Goal: Find specific page/section: Find specific page/section

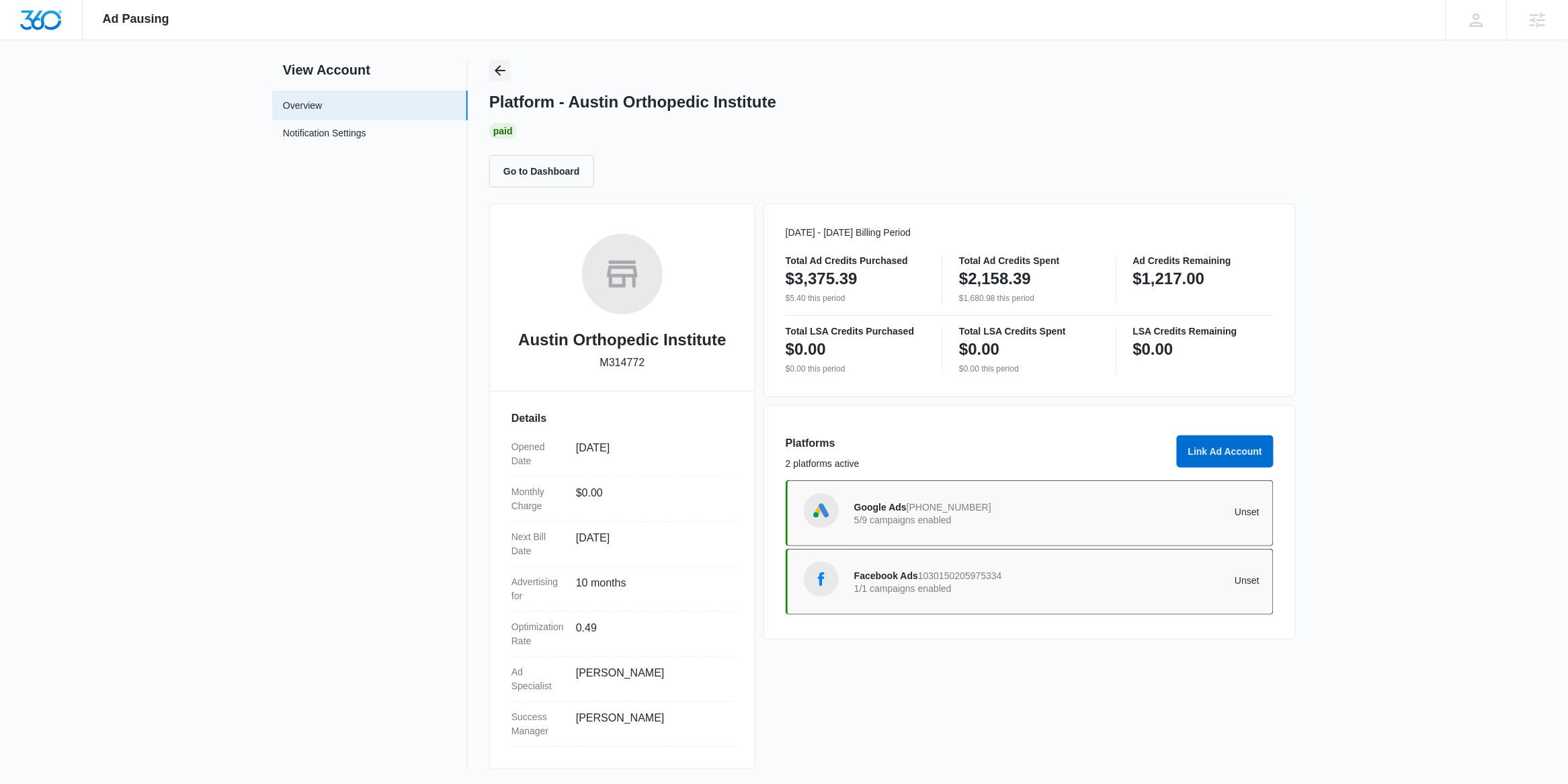
click at [497, 69] on icon "Back" at bounding box center [499, 70] width 10 height 10
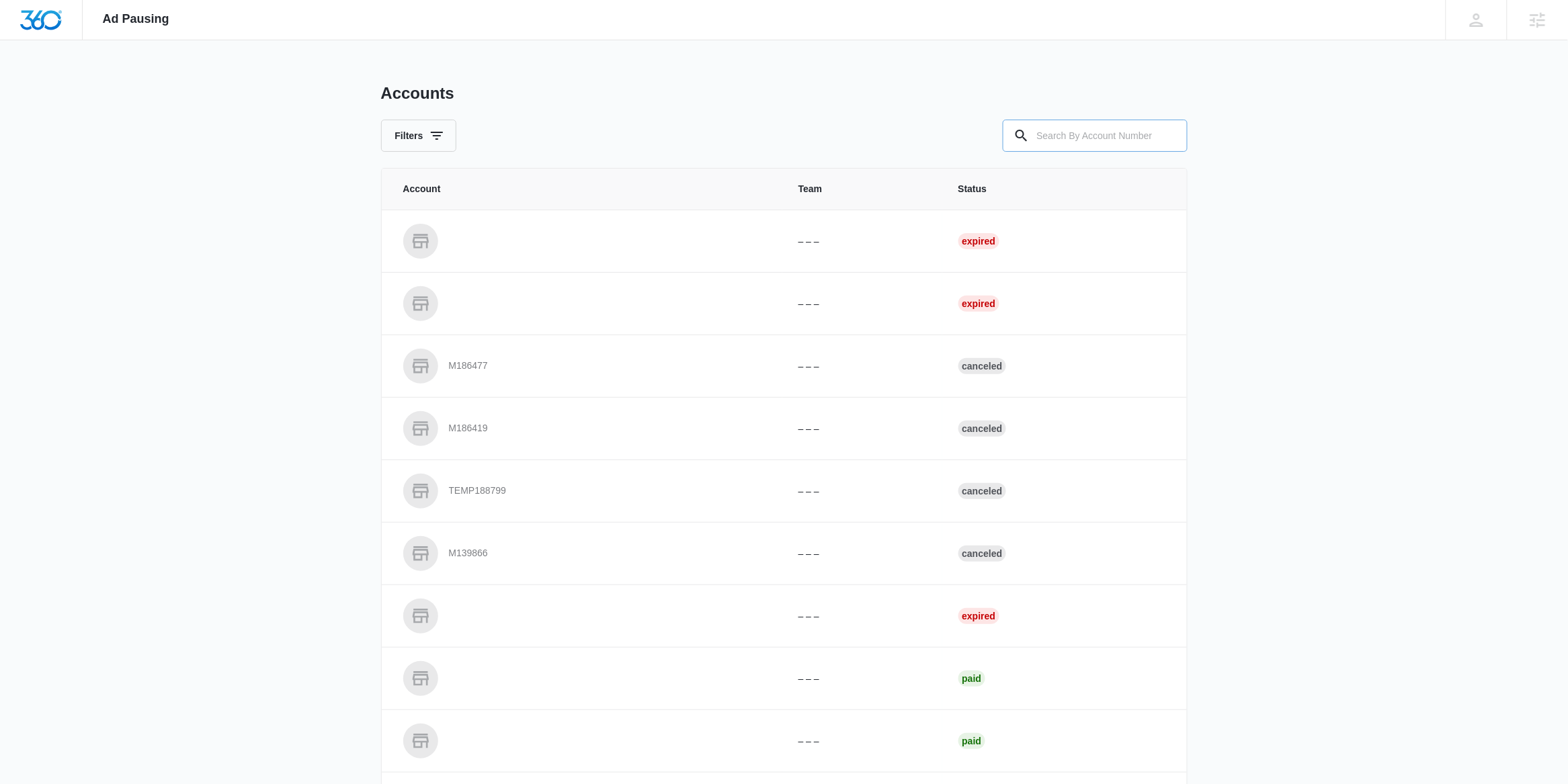
click at [1071, 138] on input "text" at bounding box center [1094, 136] width 184 height 32
paste input "M333693"
type input "M333693"
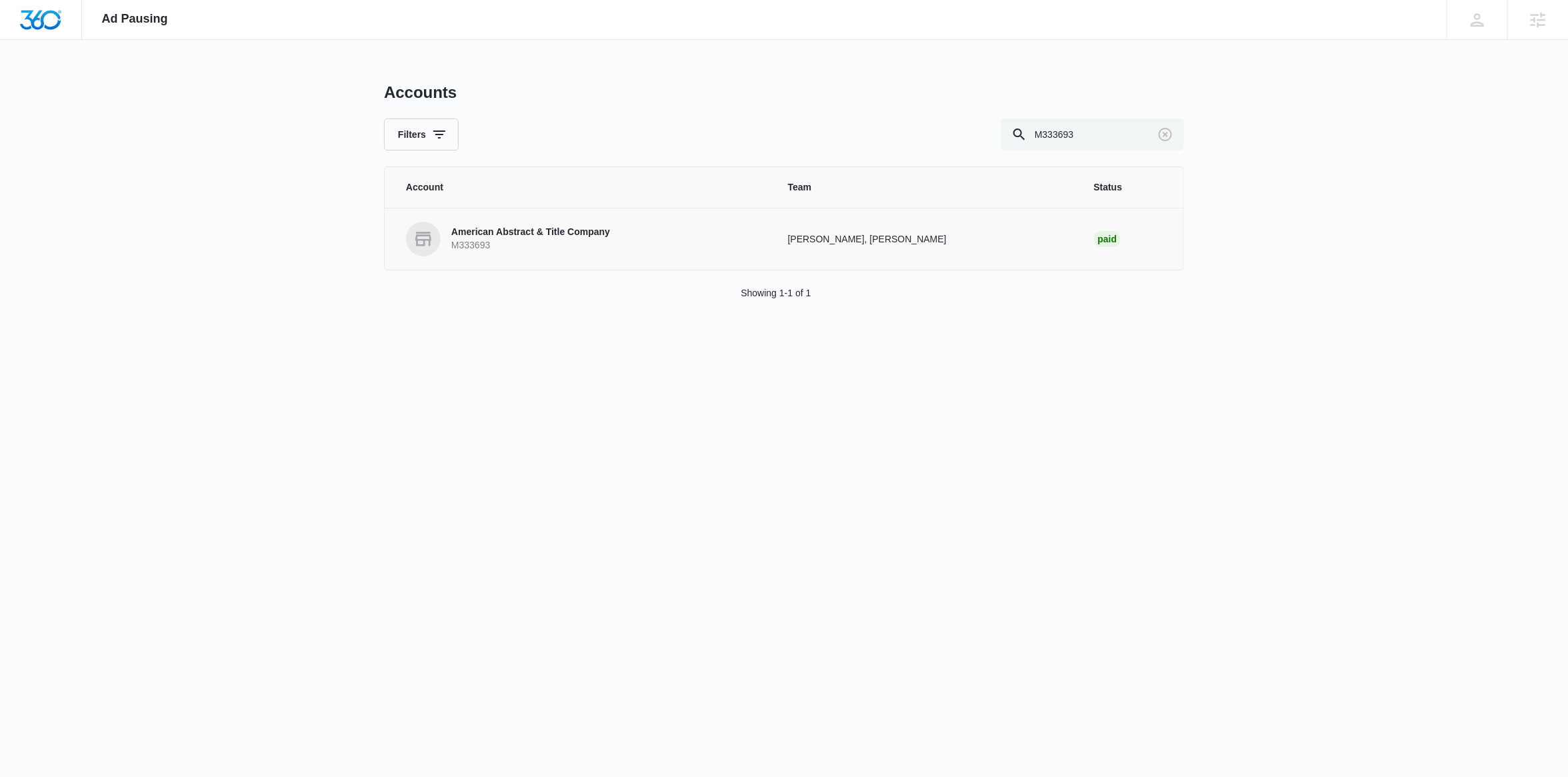
click at [556, 232] on p "American Abstract & Title Company" at bounding box center [530, 232] width 158 height 13
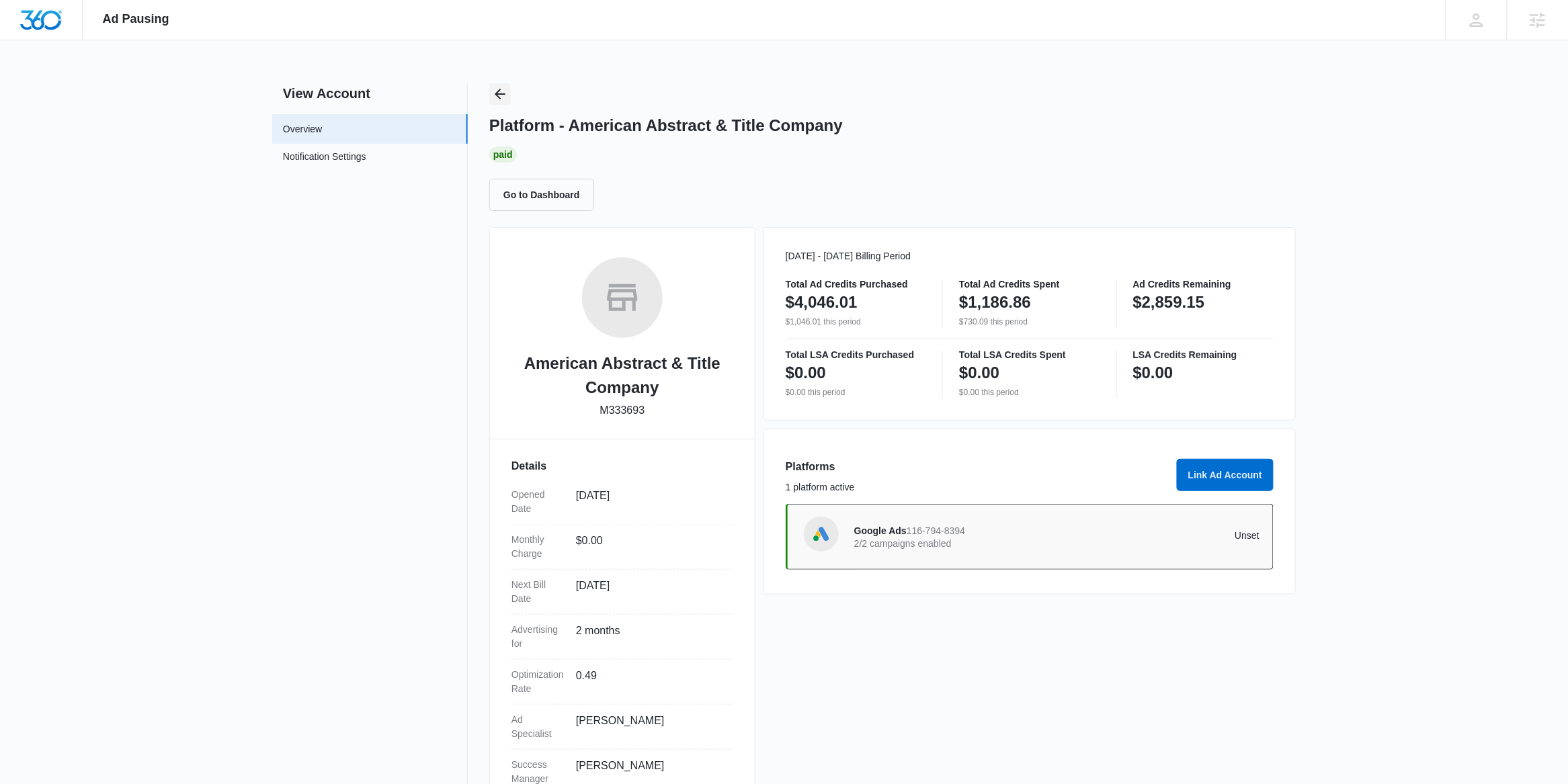
click at [498, 87] on icon "Back" at bounding box center [499, 94] width 16 height 16
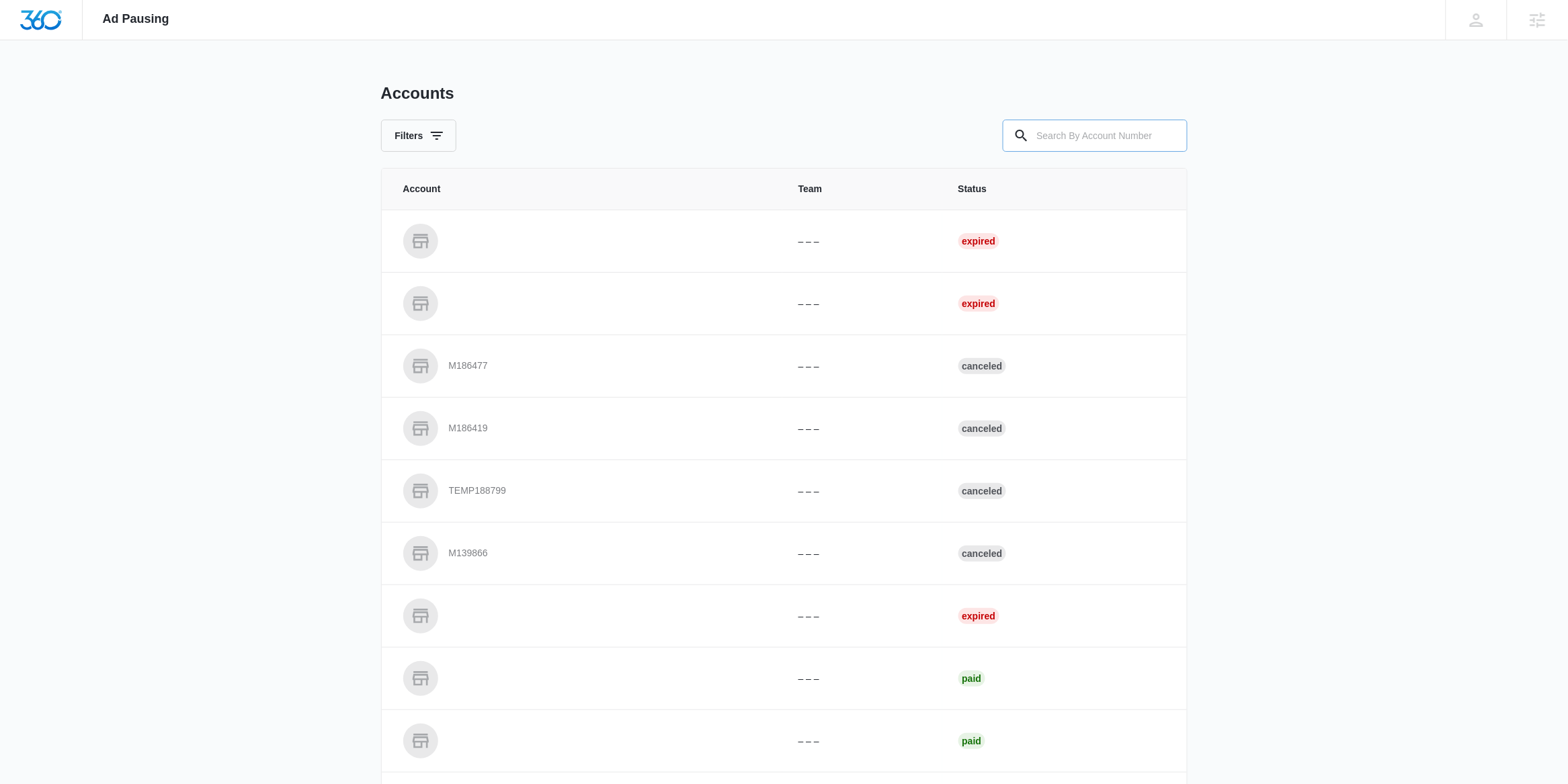
click at [1066, 148] on input "text" at bounding box center [1094, 136] width 184 height 32
paste input "M329497"
type input "M329497"
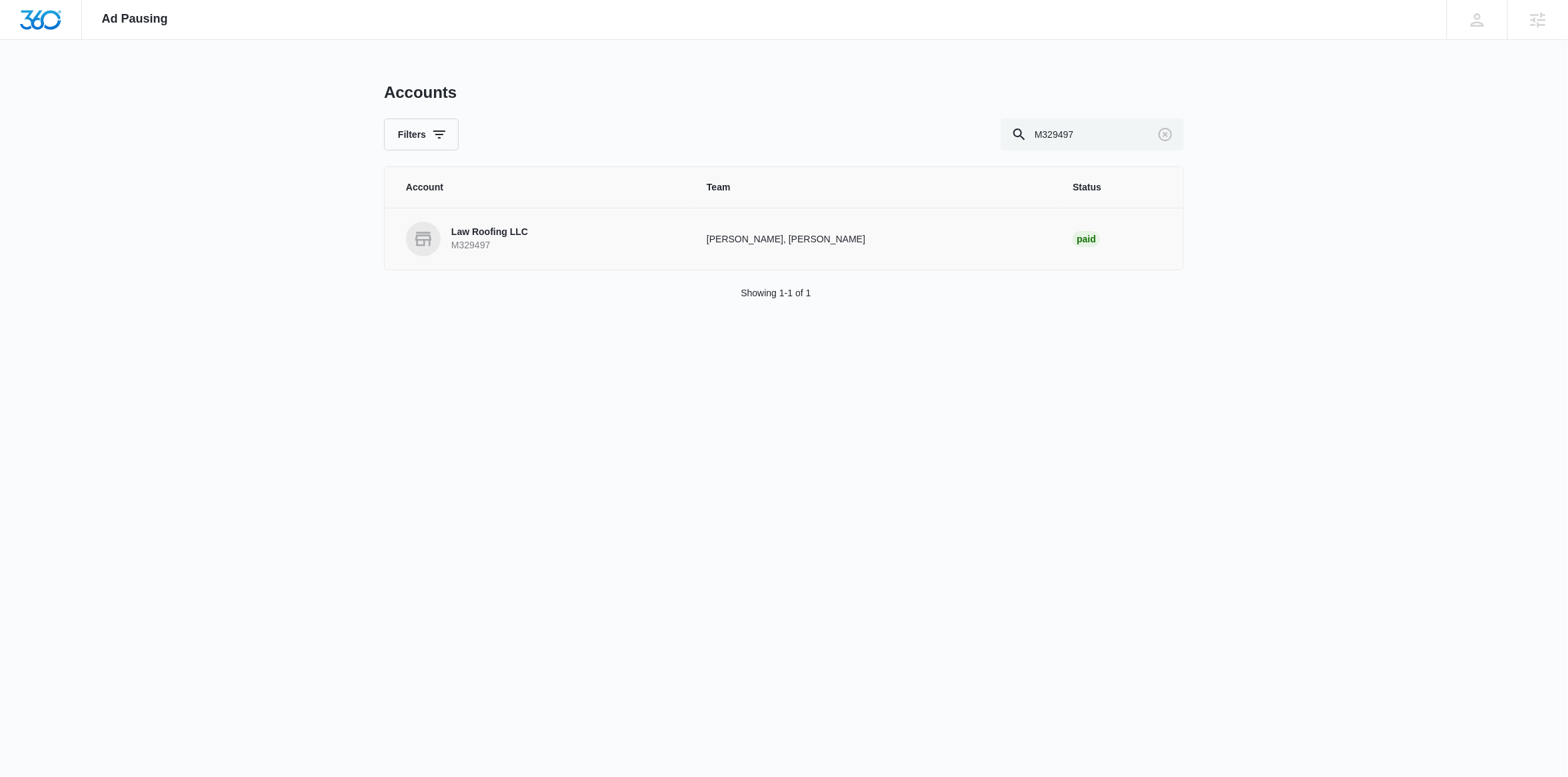
click at [509, 246] on p "M329497" at bounding box center [490, 246] width 77 height 13
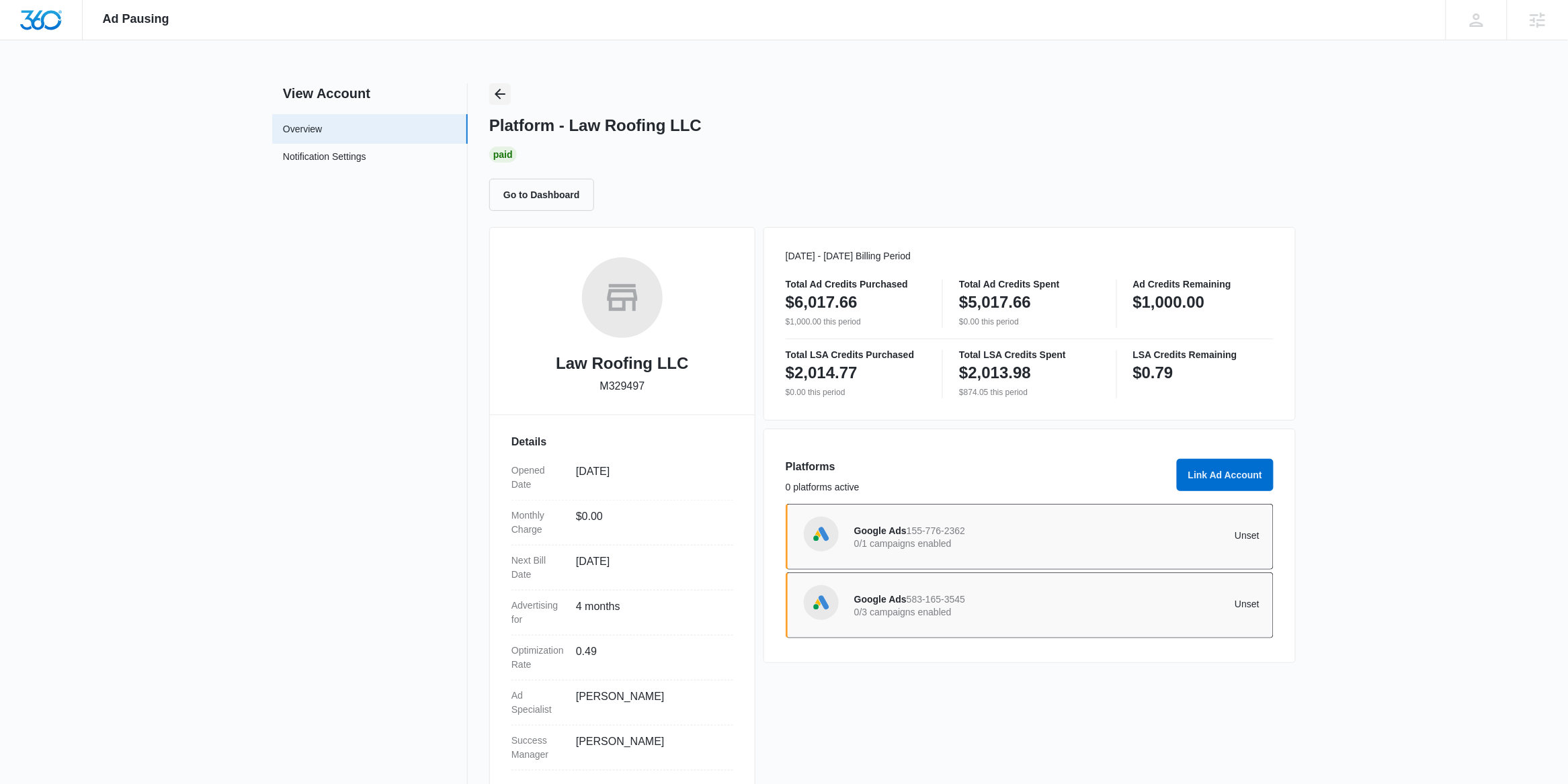
click at [502, 98] on icon "Back" at bounding box center [499, 94] width 16 height 16
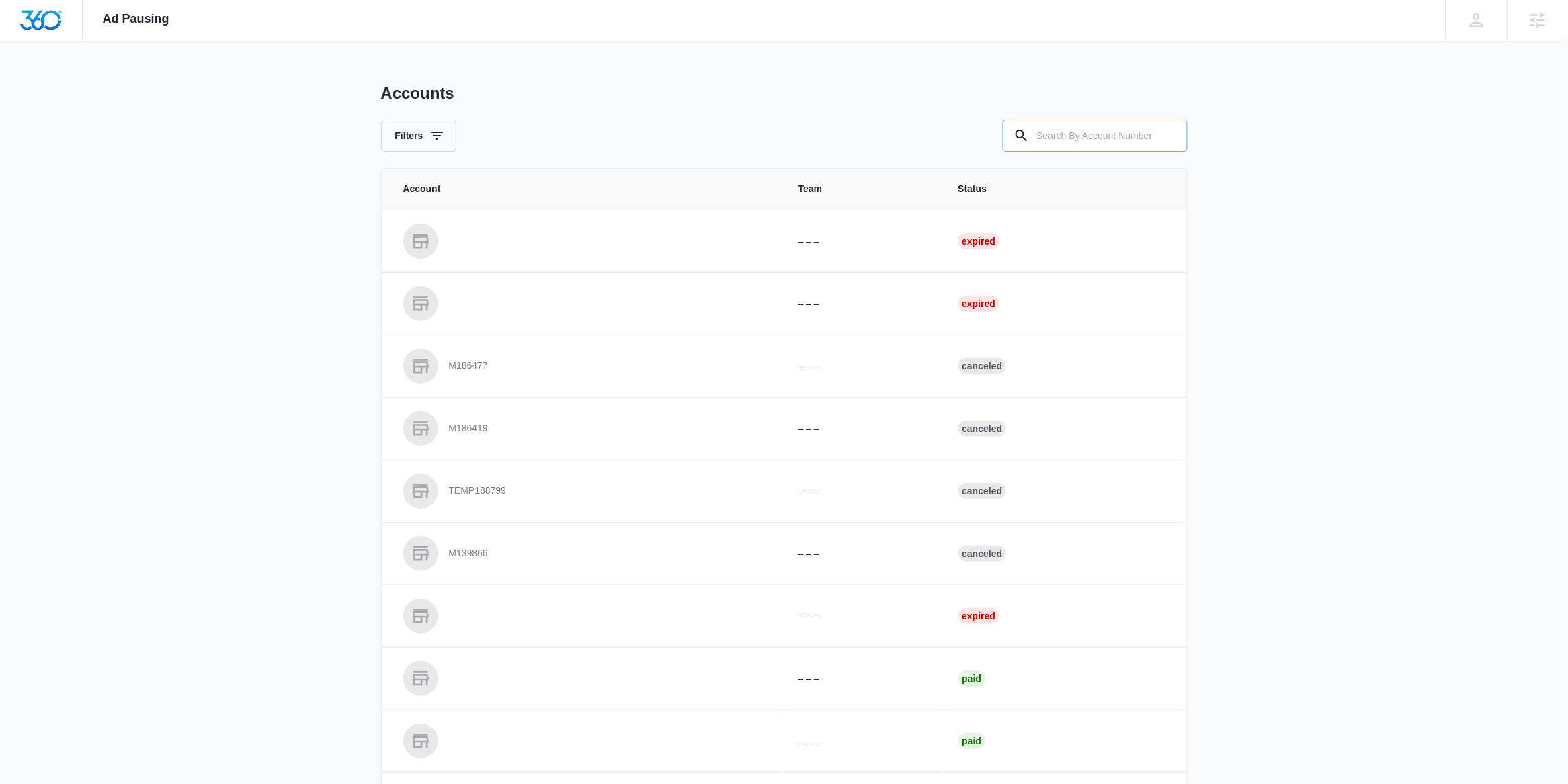
click at [1071, 138] on input "text" at bounding box center [1094, 136] width 184 height 32
paste input "M8354"
type input "M8354"
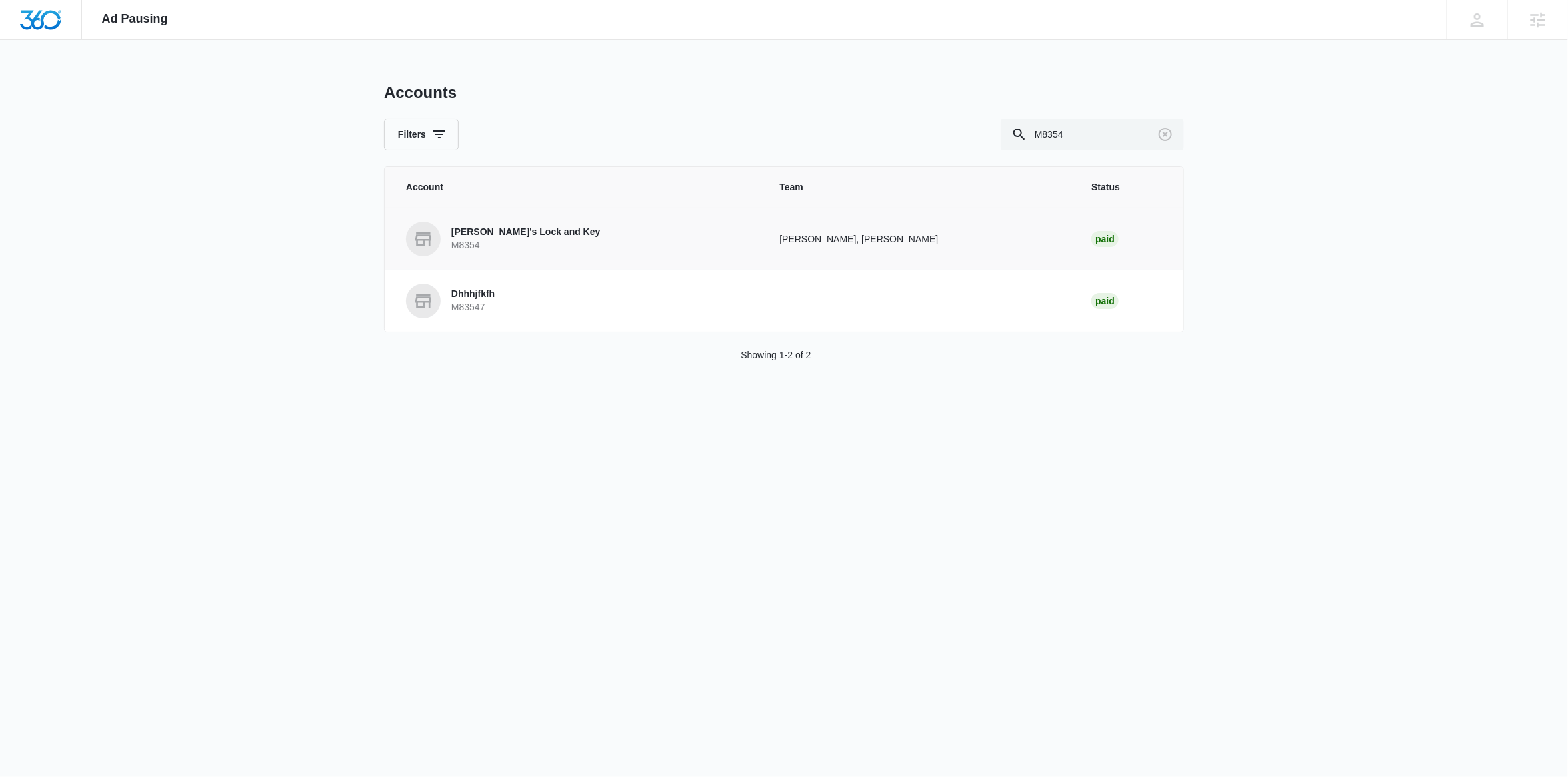
click at [511, 234] on p "[PERSON_NAME]'s Lock and Key" at bounding box center [525, 232] width 149 height 13
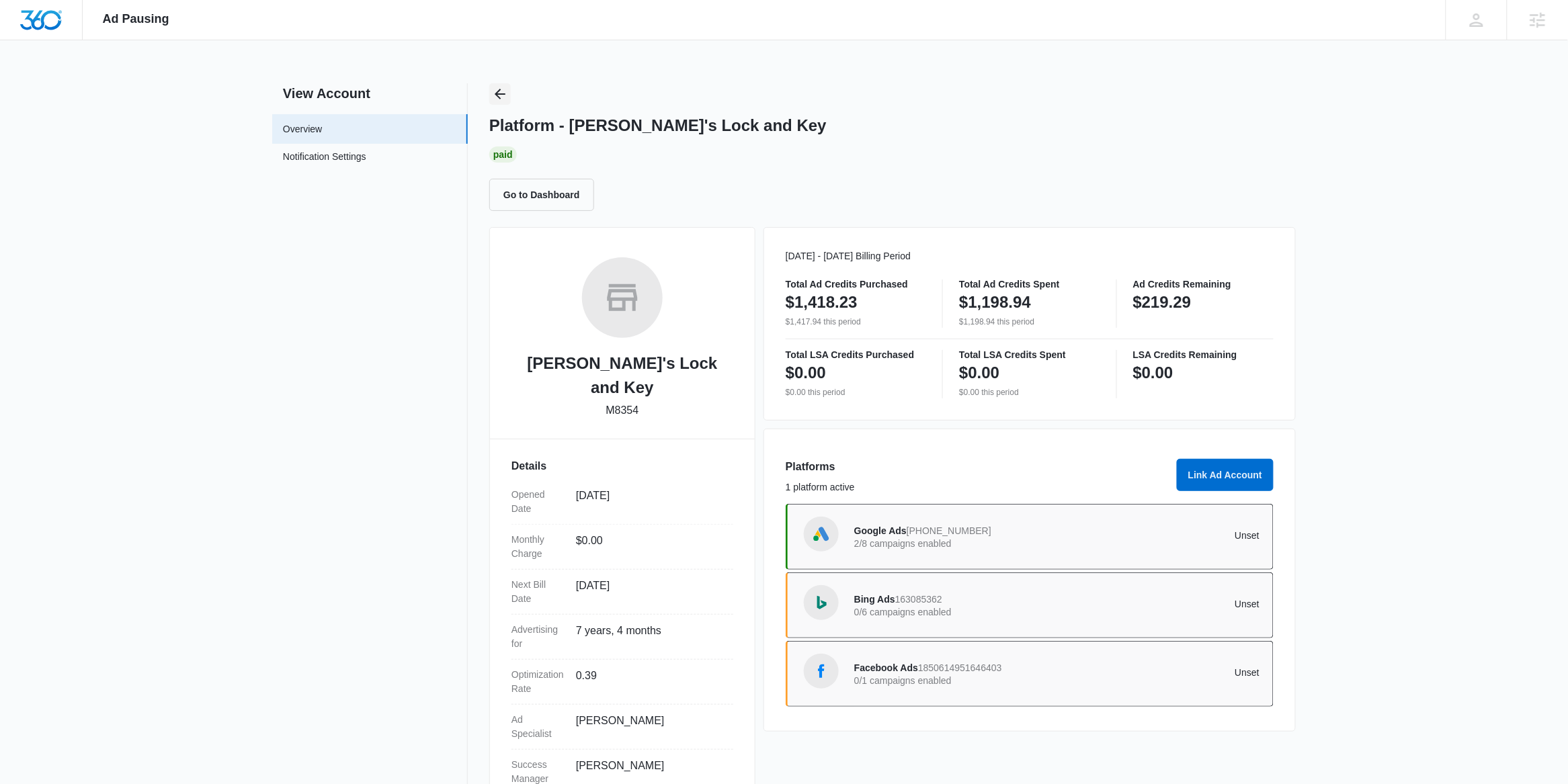
click at [498, 92] on icon "Back" at bounding box center [499, 94] width 16 height 16
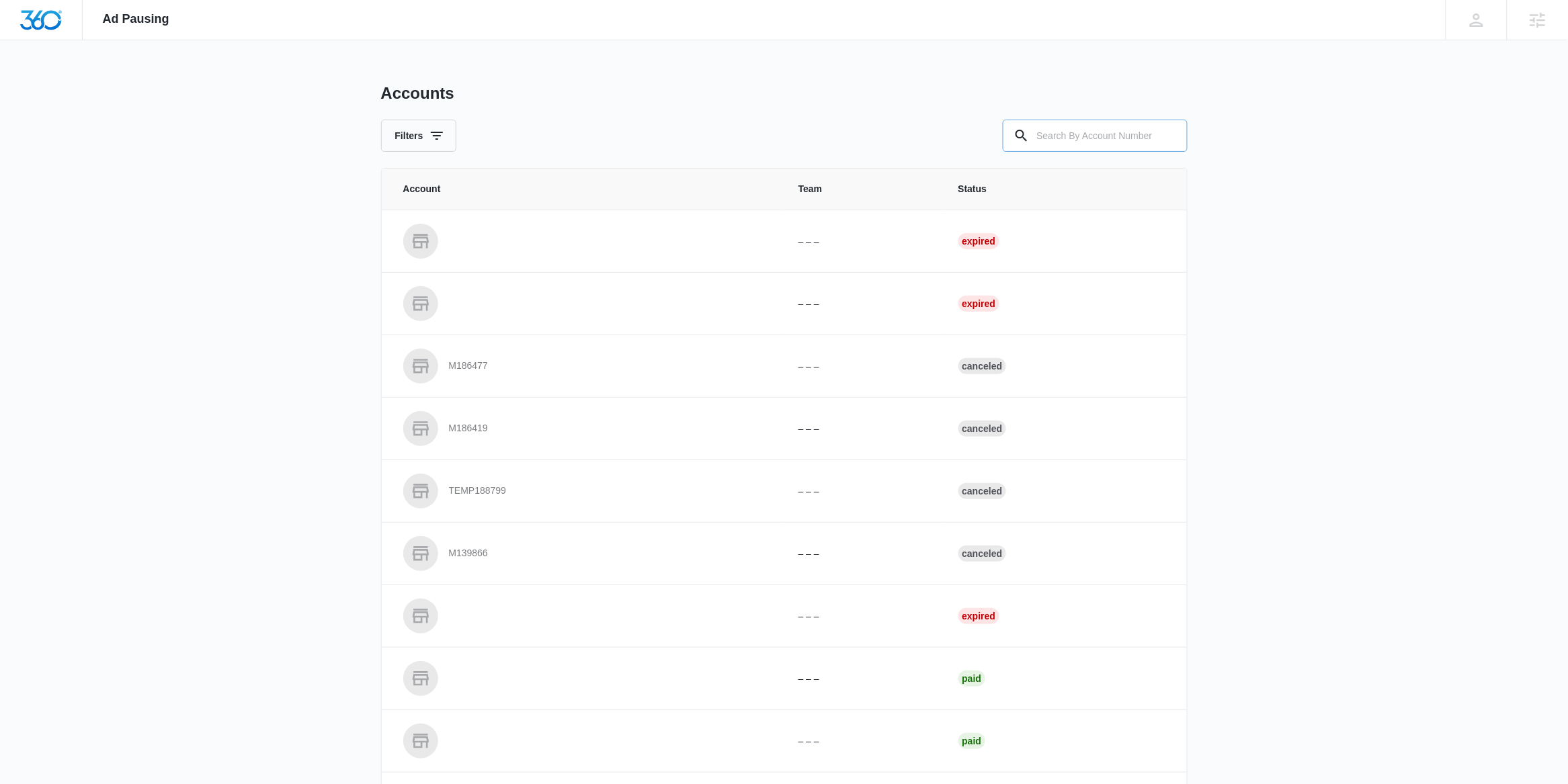
click at [1050, 137] on input "text" at bounding box center [1094, 136] width 184 height 32
paste input "M33675"
type input "M33675"
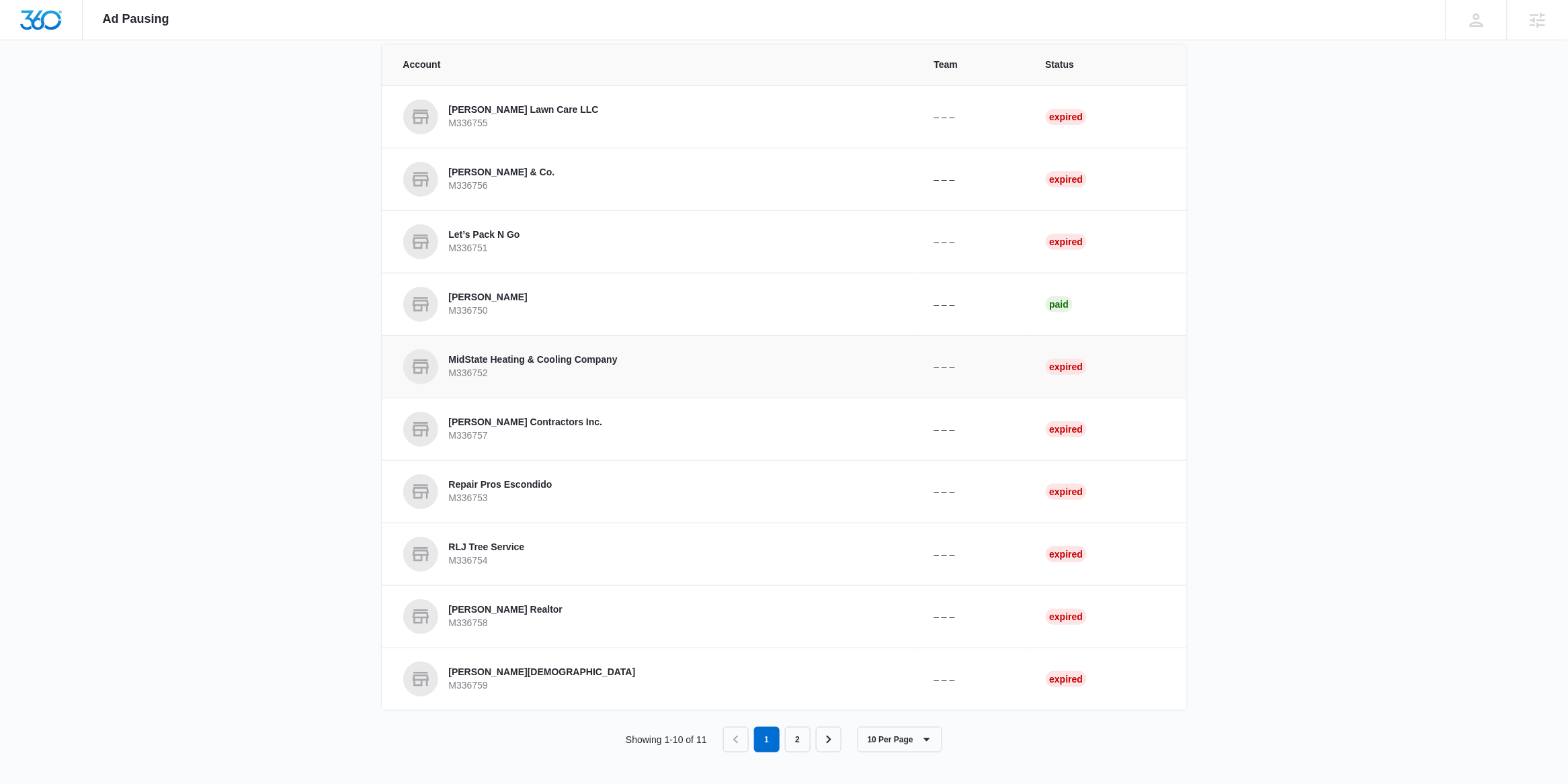
scroll to position [127, 0]
click at [798, 748] on link "2" at bounding box center [797, 739] width 26 height 26
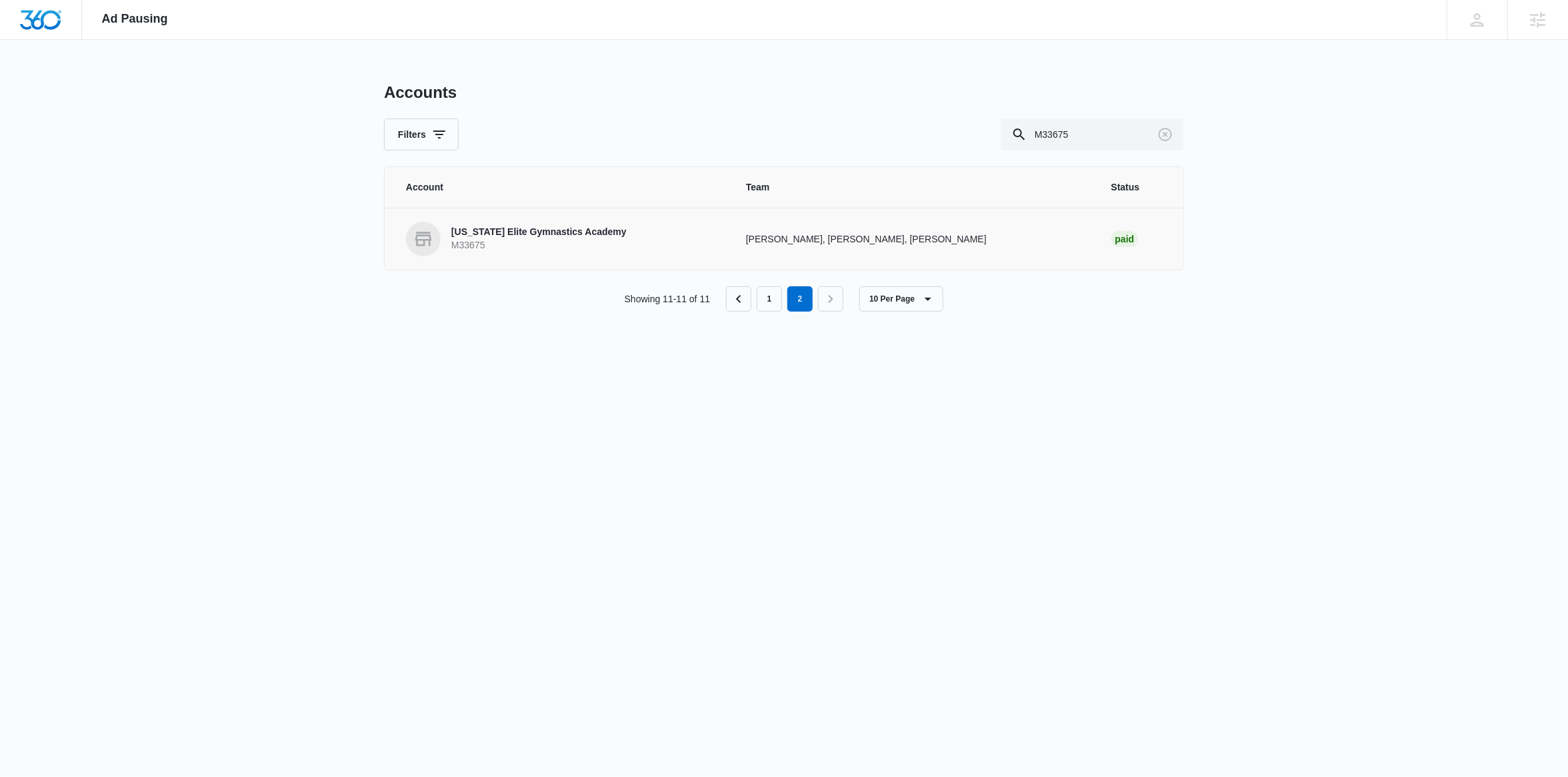
click at [596, 239] on p "M33675" at bounding box center [538, 246] width 175 height 13
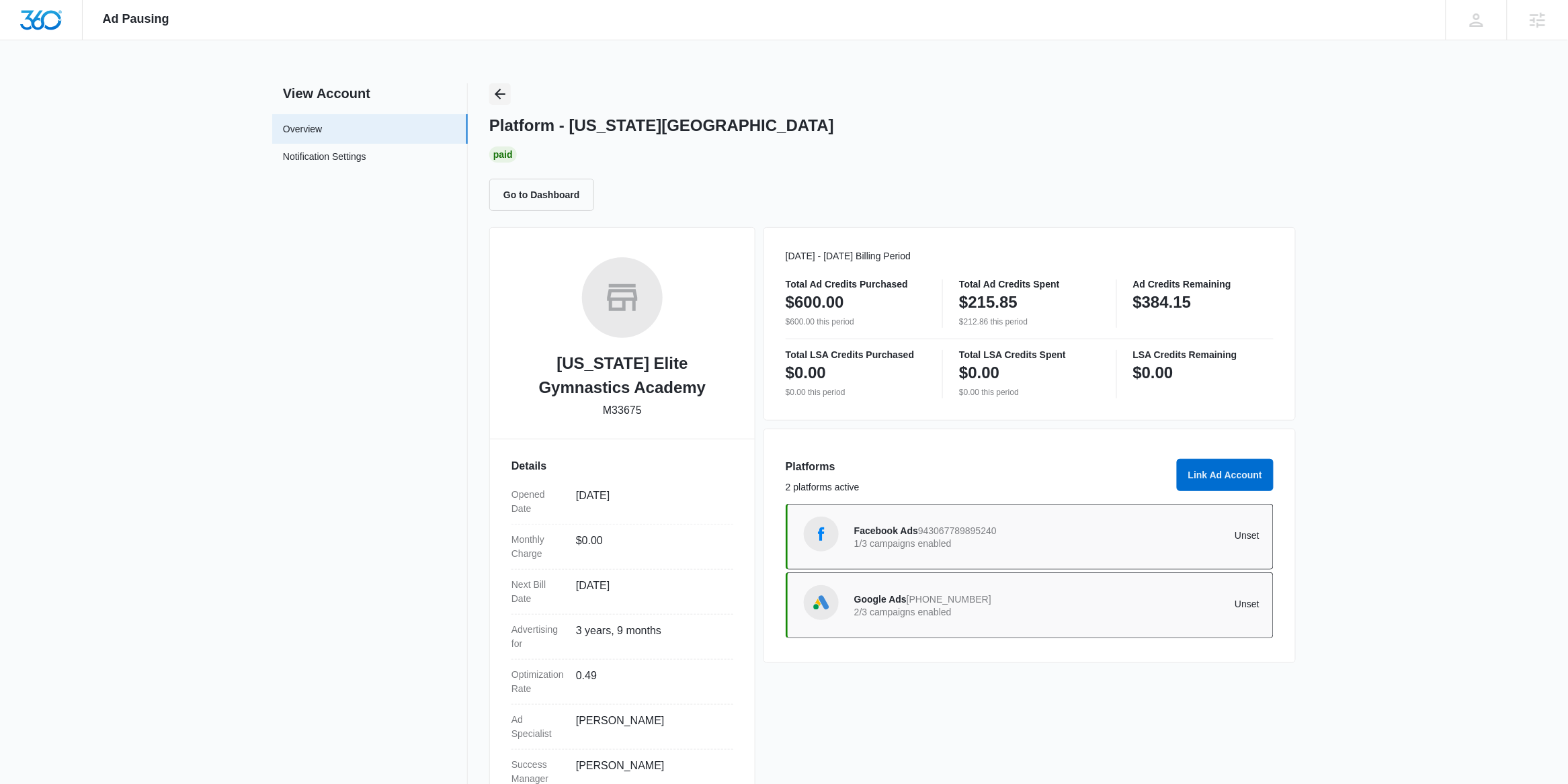
click at [497, 95] on icon "Back" at bounding box center [499, 94] width 10 height 10
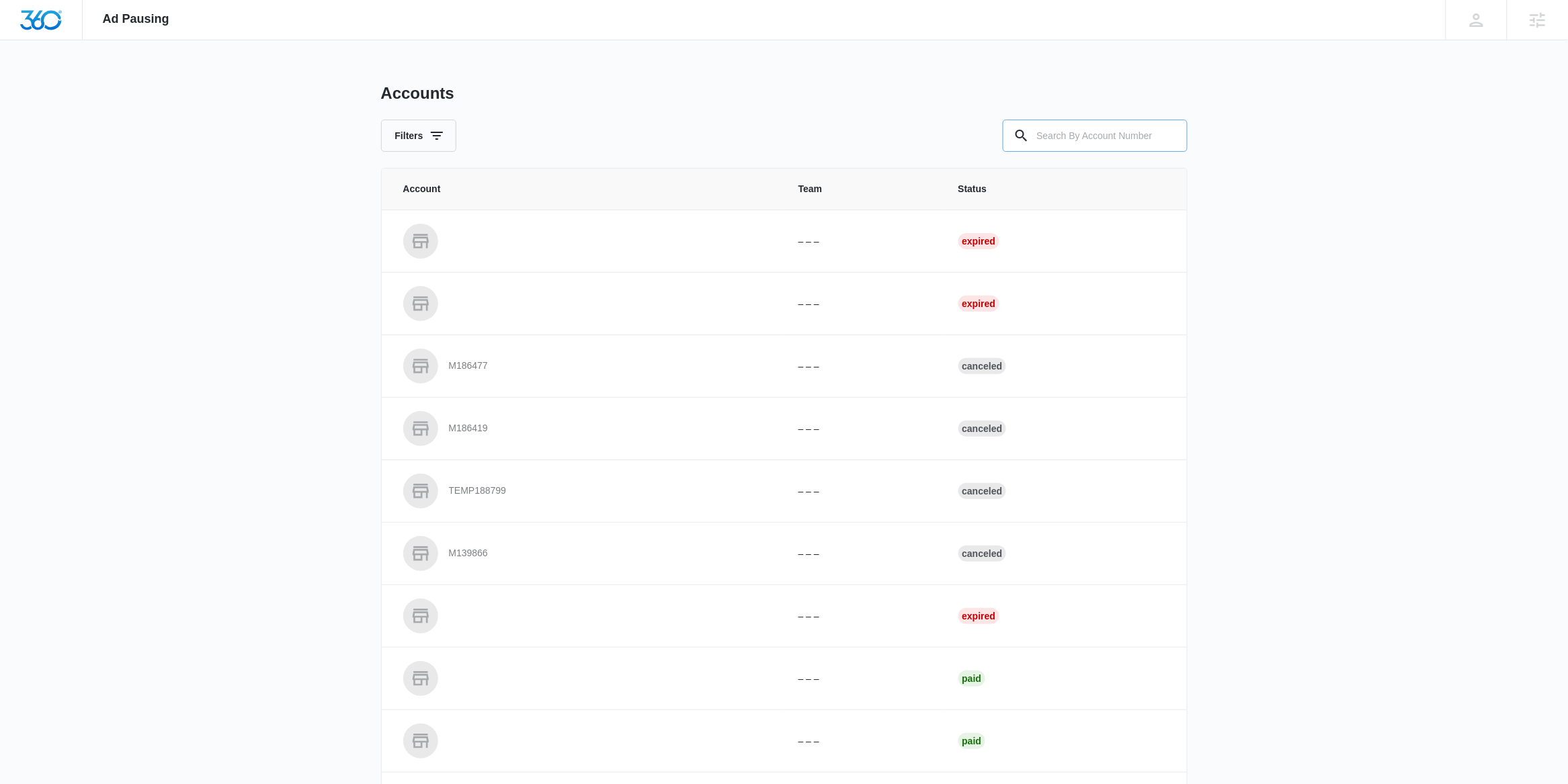
click at [1086, 134] on input "text" at bounding box center [1094, 136] width 184 height 32
paste input "M331917"
type input "M331917"
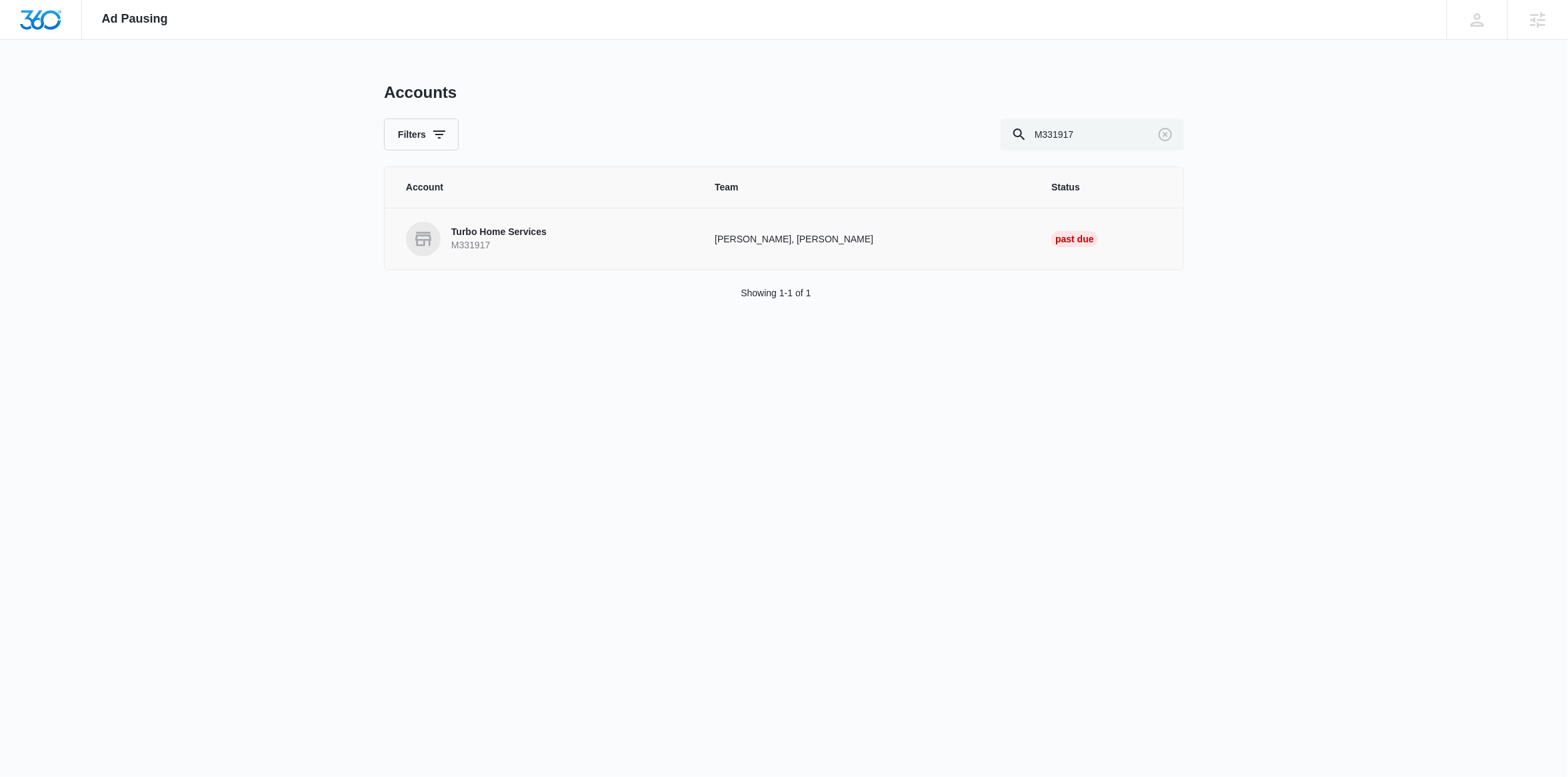
click at [495, 233] on p "Turbo Home Services" at bounding box center [499, 232] width 96 height 13
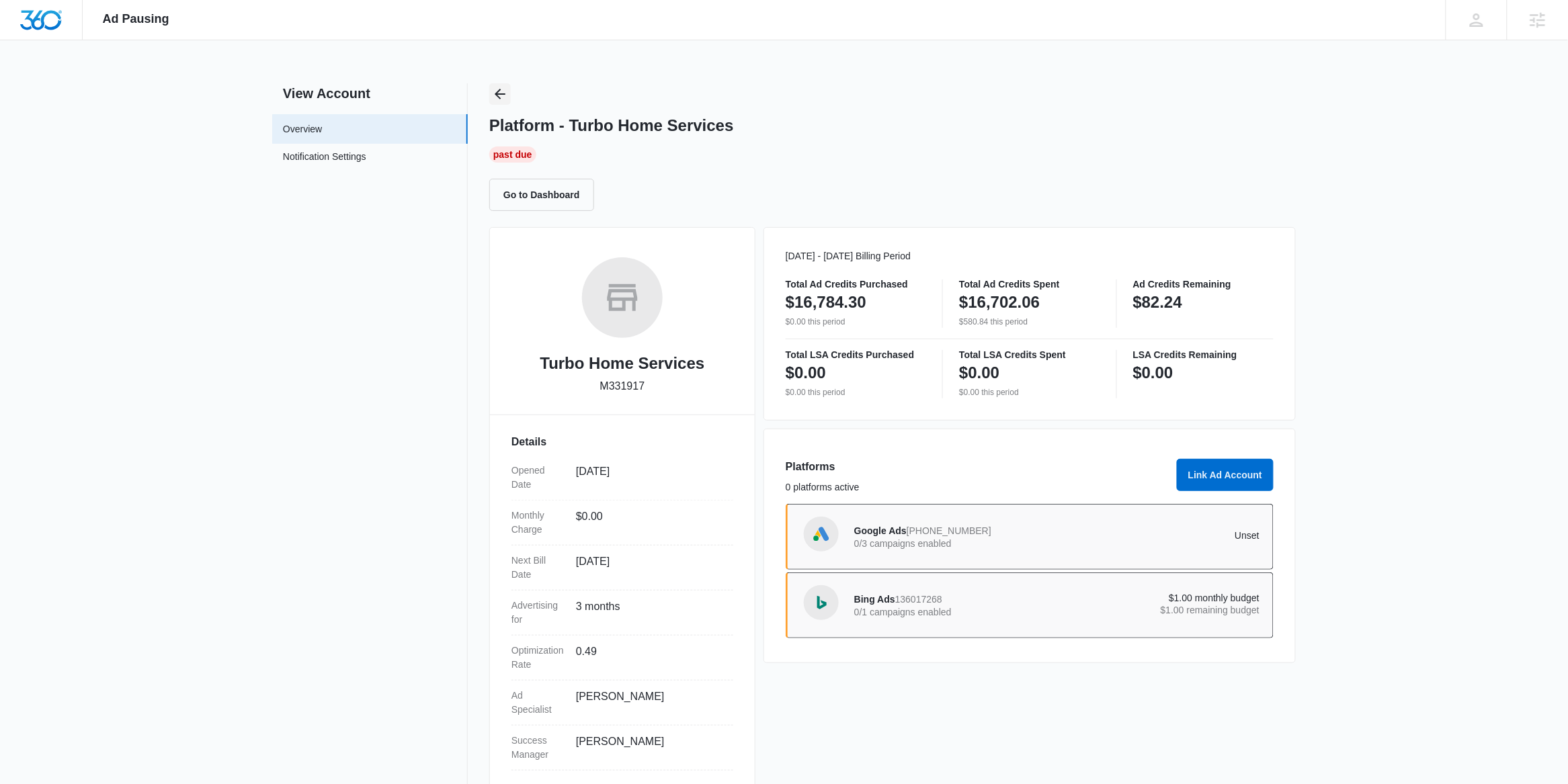
click at [499, 90] on icon "Back" at bounding box center [499, 94] width 10 height 10
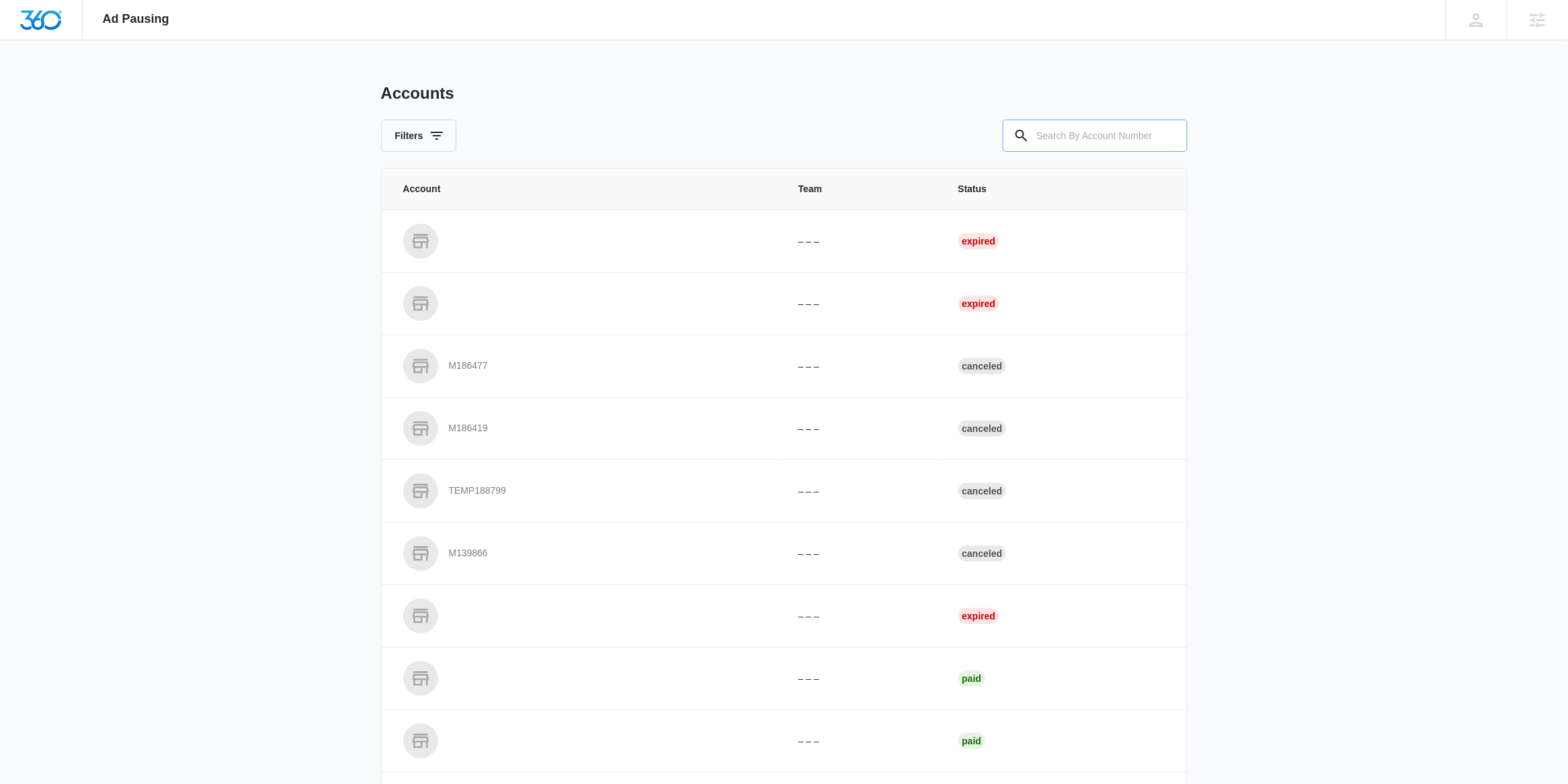
click at [1129, 139] on input "text" at bounding box center [1094, 136] width 184 height 32
paste input "M311778"
type input "M311778"
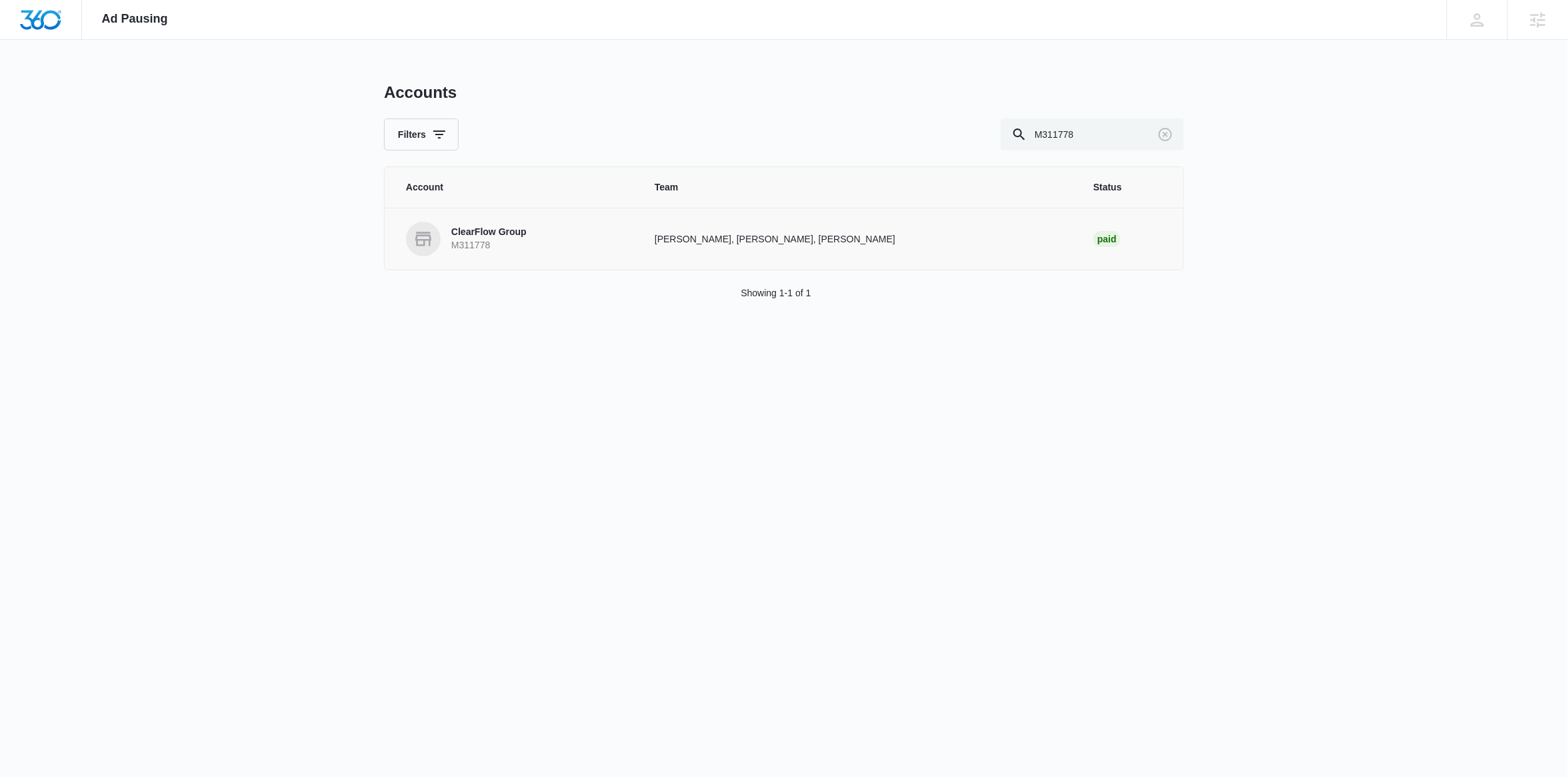
click at [501, 238] on p "ClearFlow Group" at bounding box center [489, 232] width 75 height 13
